Goal: Transaction & Acquisition: Purchase product/service

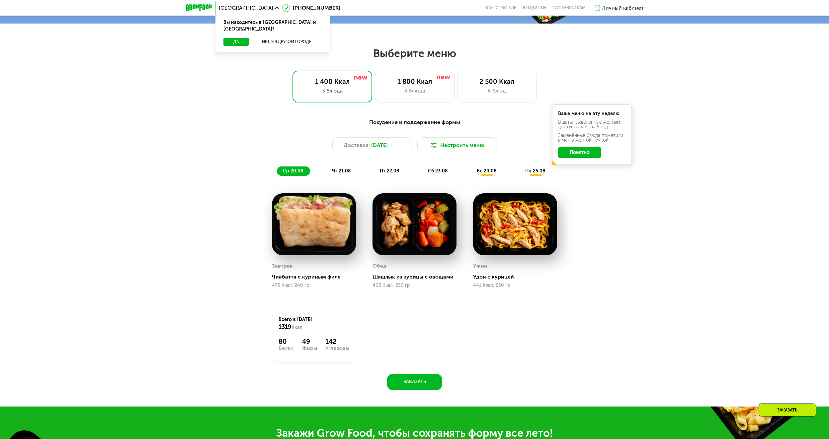
scroll to position [397, 0]
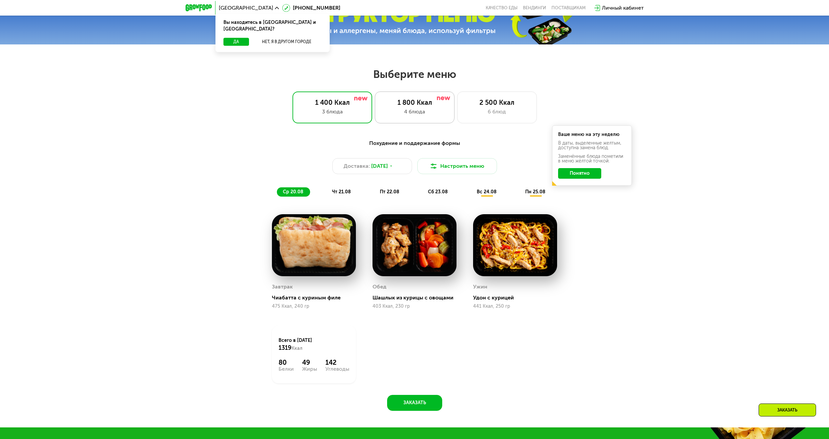
click at [397, 104] on div "1 800 Ккал" at bounding box center [415, 103] width 66 height 8
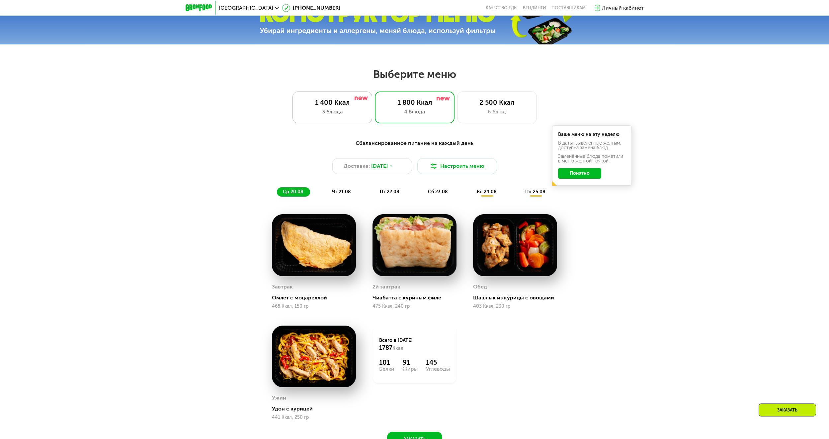
click at [375, 104] on div "1 400 Ккал 3 блюда" at bounding box center [415, 108] width 80 height 32
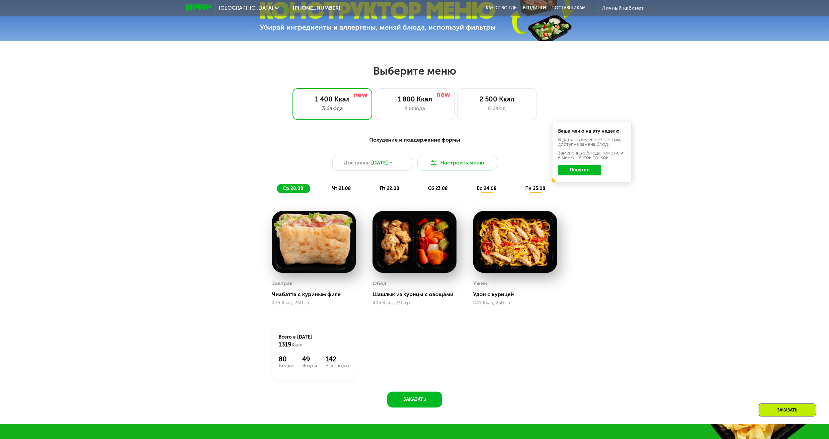
scroll to position [430, 0]
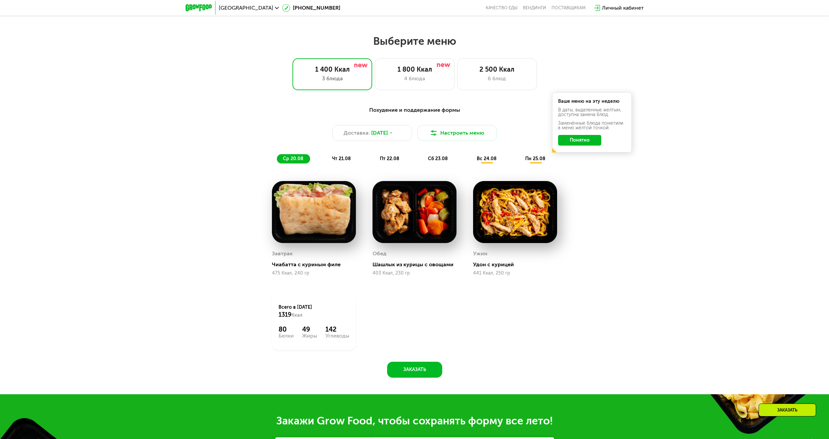
click at [335, 162] on span "чт 21.08" at bounding box center [341, 159] width 19 height 6
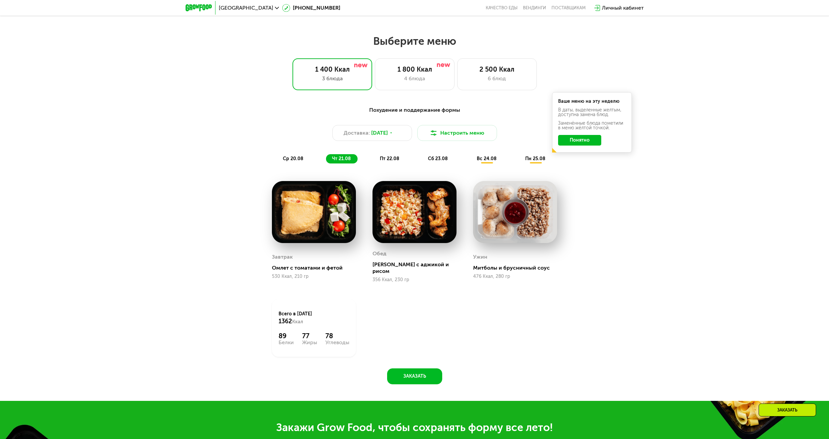
click at [384, 160] on span "пт 22.08" at bounding box center [390, 159] width 20 height 6
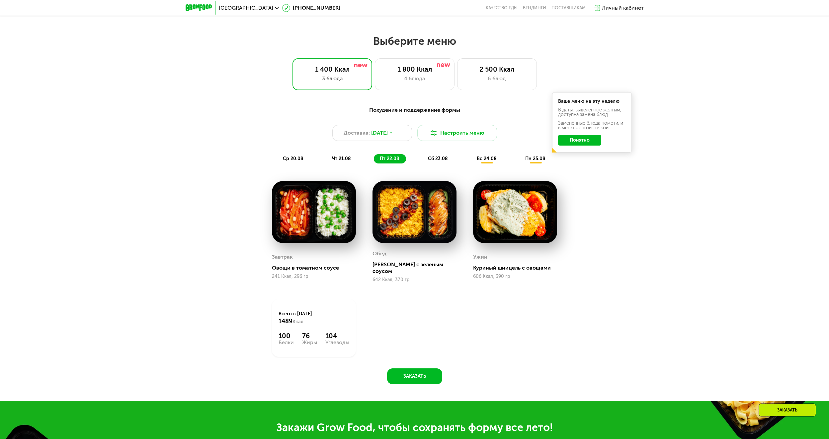
click at [471, 164] on div "сб 23.08" at bounding box center [487, 158] width 33 height 9
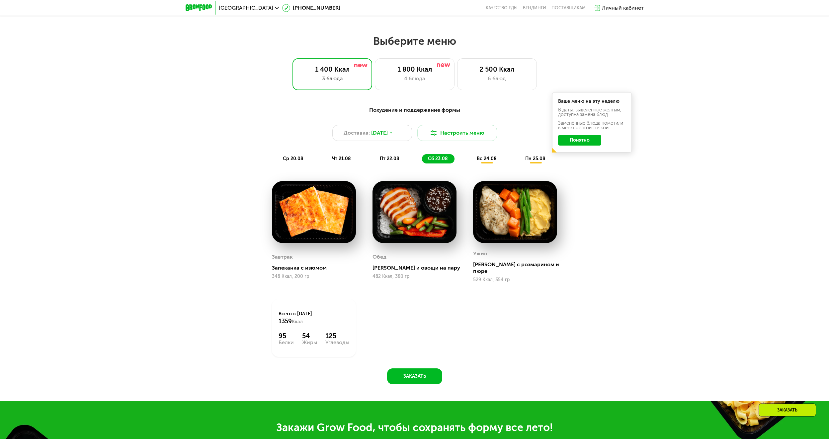
click at [494, 160] on span "вс 24.08" at bounding box center [487, 159] width 20 height 6
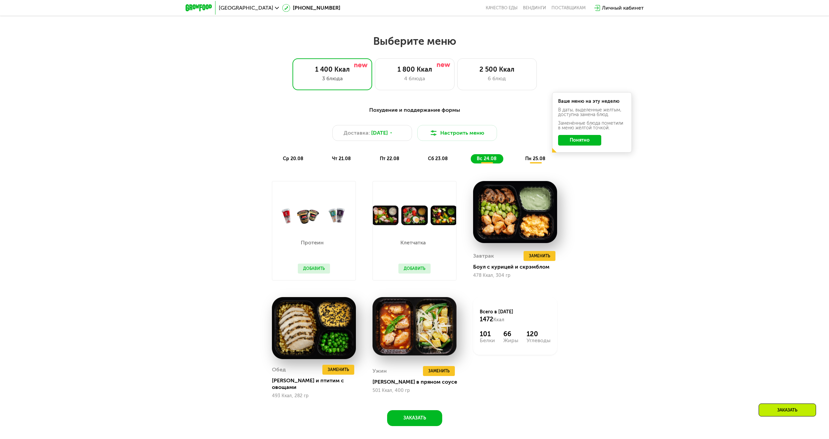
click at [522, 161] on div "пн 25.08" at bounding box center [535, 158] width 33 height 9
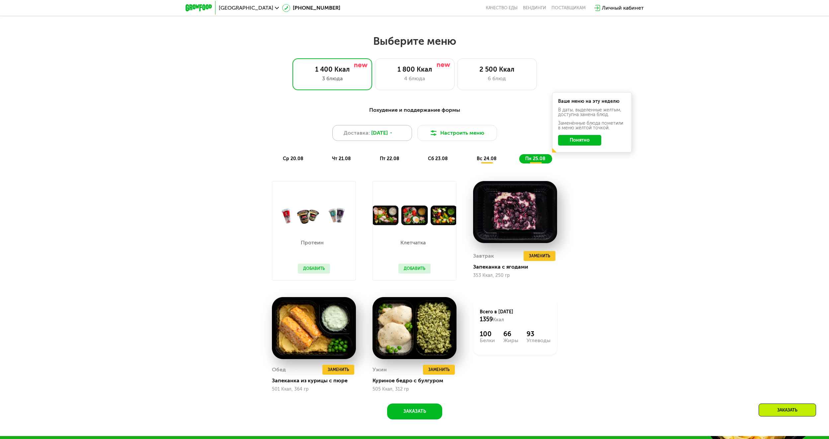
click at [393, 135] on icon at bounding box center [391, 133] width 4 height 4
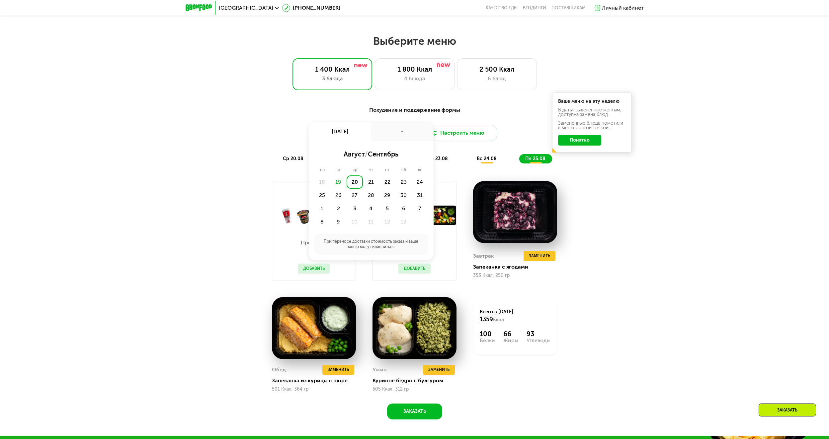
click at [400, 135] on div "-" at bounding box center [402, 131] width 62 height 19
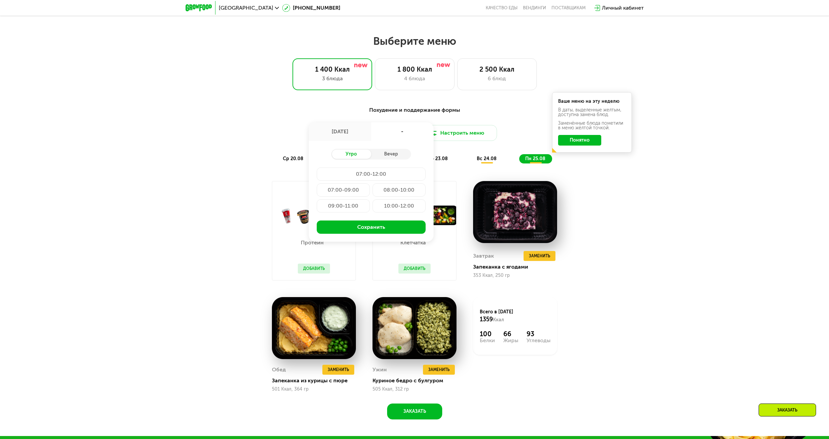
click at [506, 121] on div "Похудение и поддержание формы Доставка: [DATE] авг, ср - Утро Вечер 07:00-12:00…" at bounding box center [414, 134] width 393 height 57
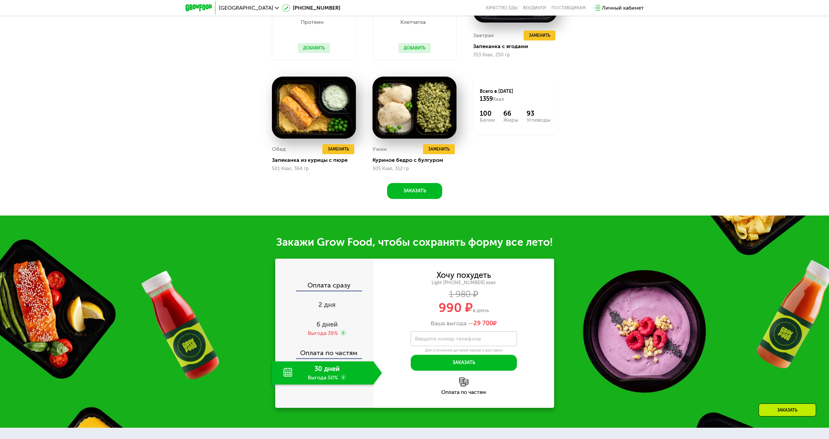
scroll to position [695, 0]
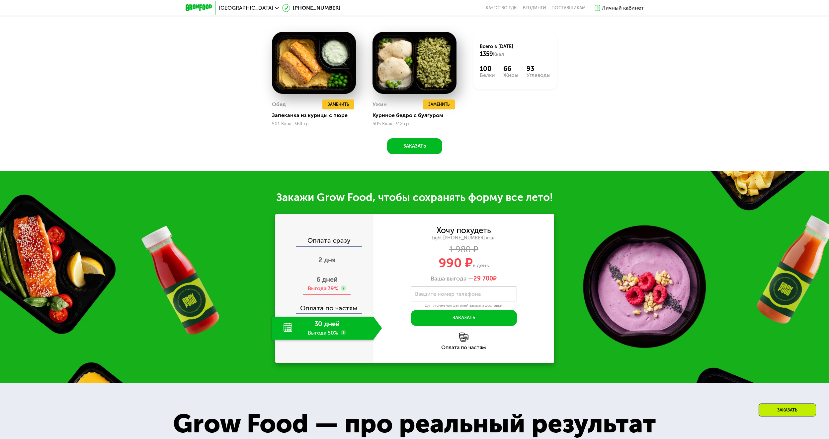
click at [331, 284] on span "6 дней" at bounding box center [326, 280] width 21 height 8
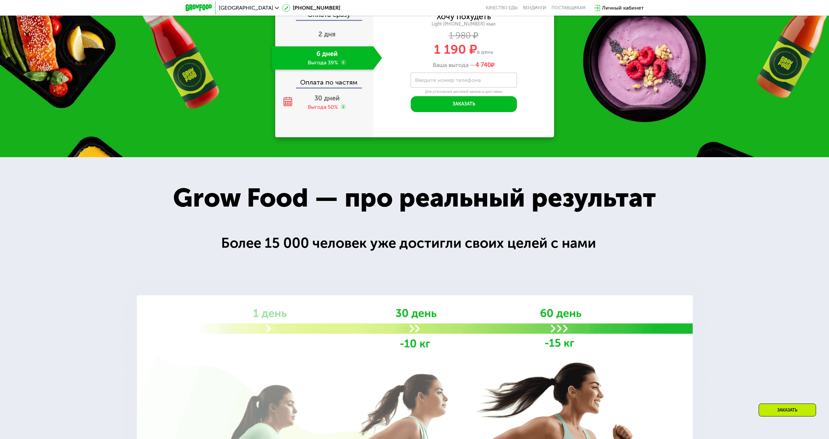
scroll to position [928, 0]
